Goal: Transaction & Acquisition: Book appointment/travel/reservation

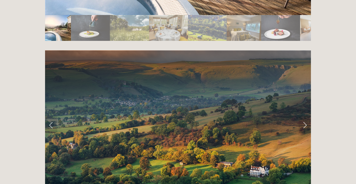
scroll to position [1064, 0]
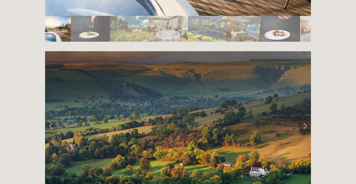
click at [305, 117] on link "Next Slide" at bounding box center [304, 125] width 12 height 17
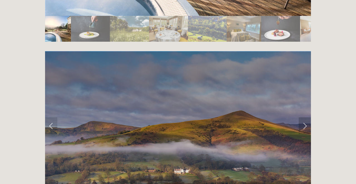
click at [305, 117] on link "Next Slide" at bounding box center [304, 125] width 12 height 17
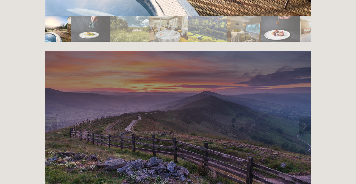
click at [305, 117] on link "Next Slide" at bounding box center [304, 125] width 12 height 17
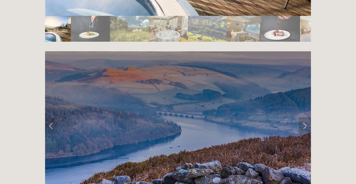
click at [305, 117] on link "Next Slide" at bounding box center [304, 125] width 12 height 17
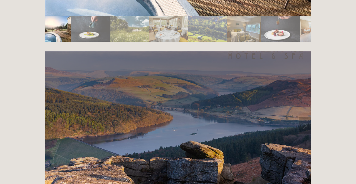
click at [305, 117] on link "Next Slide" at bounding box center [304, 125] width 12 height 17
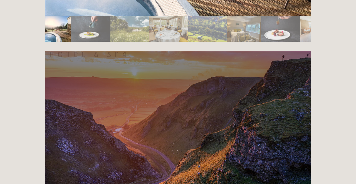
click at [305, 117] on link "Next Slide" at bounding box center [304, 125] width 12 height 17
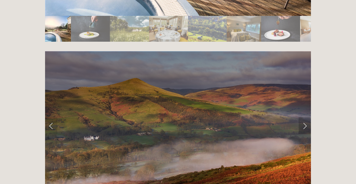
click at [305, 117] on link "Next Slide" at bounding box center [304, 125] width 12 height 17
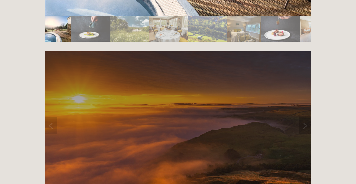
click at [305, 117] on link "Next Slide" at bounding box center [304, 125] width 12 height 17
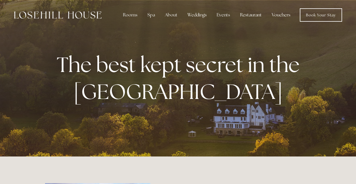
scroll to position [0, 0]
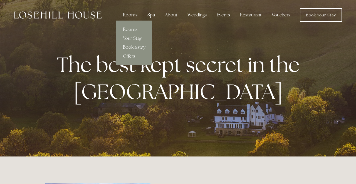
click at [132, 29] on link "Rooms" at bounding box center [134, 29] width 36 height 9
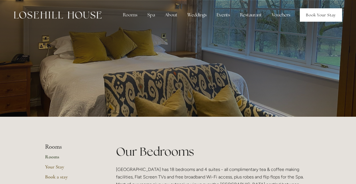
click at [317, 14] on link "Book Your Stay" at bounding box center [321, 14] width 42 height 13
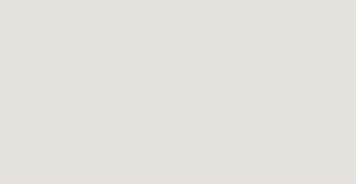
scroll to position [166, 0]
